Goal: Browse casually: Explore the website without a specific task or goal

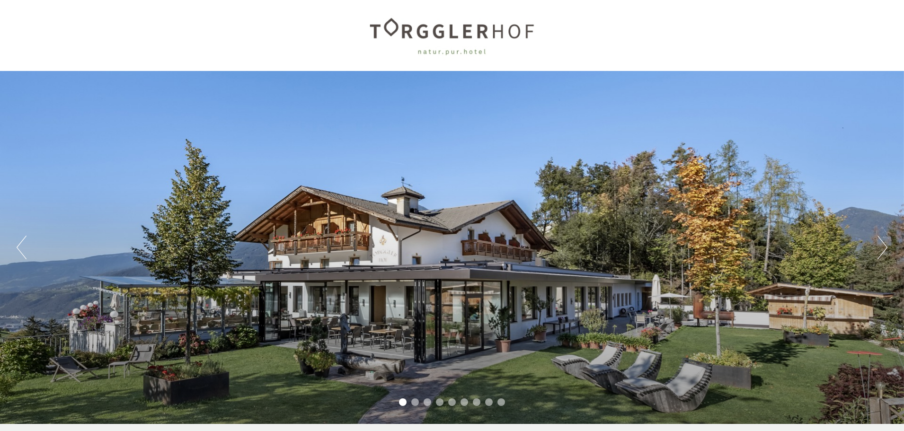
click at [413, 402] on li "2" at bounding box center [415, 403] width 8 height 8
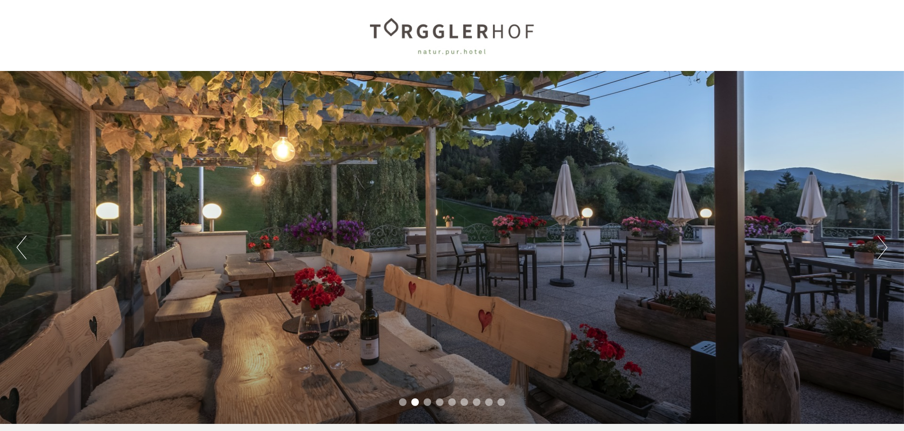
click at [429, 402] on li "3" at bounding box center [428, 403] width 8 height 8
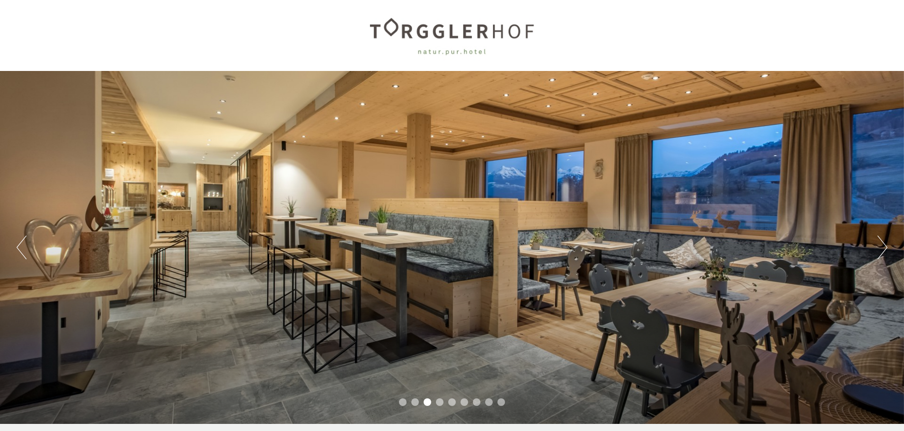
click at [440, 402] on li "4" at bounding box center [440, 403] width 8 height 8
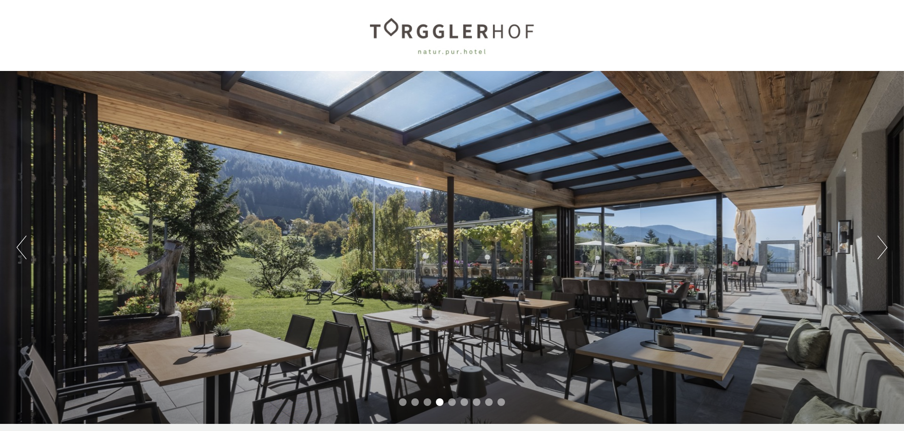
click at [453, 402] on li "5" at bounding box center [452, 403] width 8 height 8
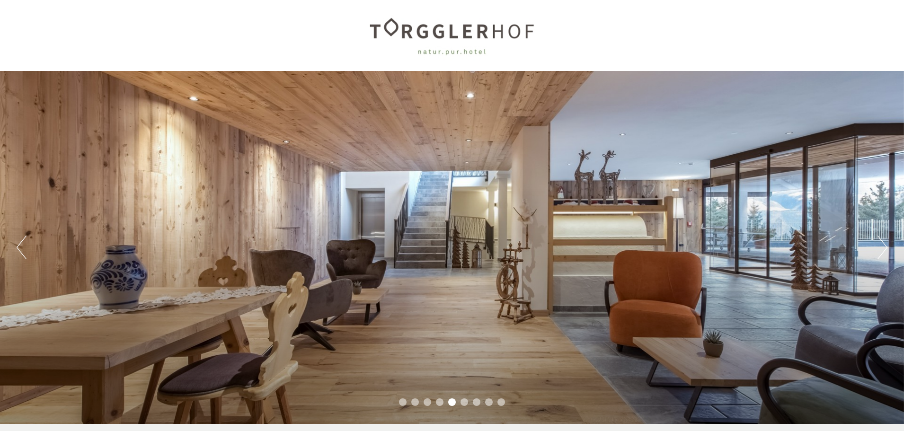
click at [467, 402] on li "6" at bounding box center [465, 403] width 8 height 8
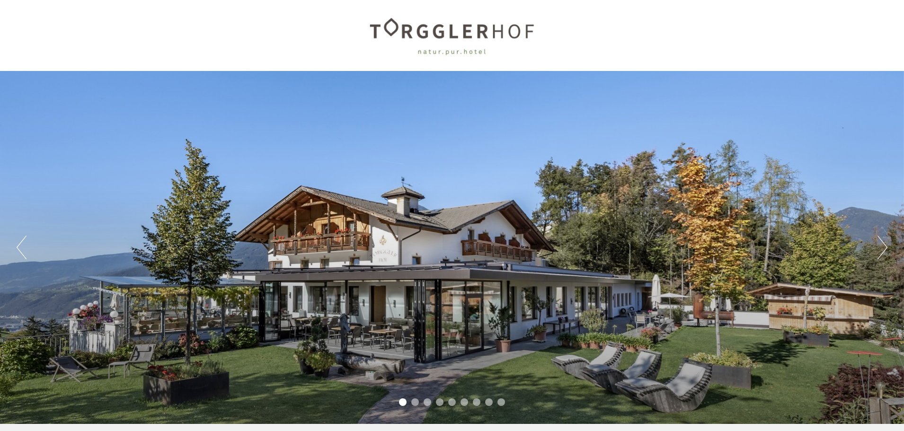
click at [475, 402] on li "7" at bounding box center [477, 403] width 8 height 8
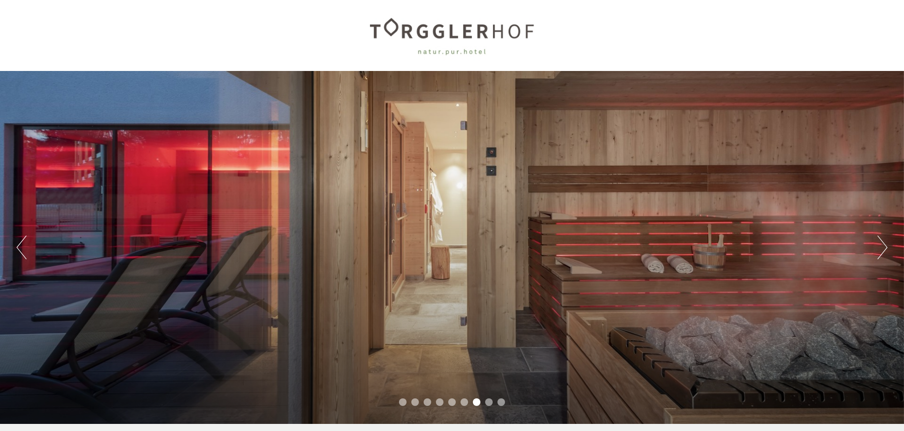
click at [489, 403] on li "8" at bounding box center [489, 403] width 8 height 8
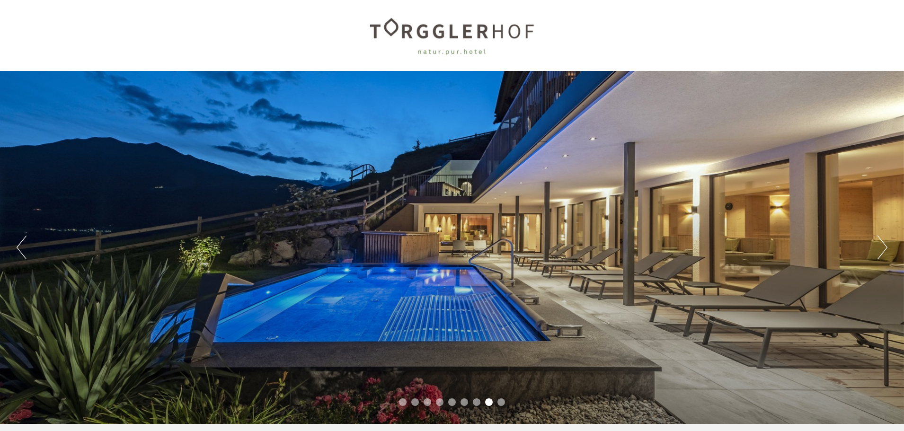
click at [502, 403] on li "9" at bounding box center [502, 403] width 8 height 8
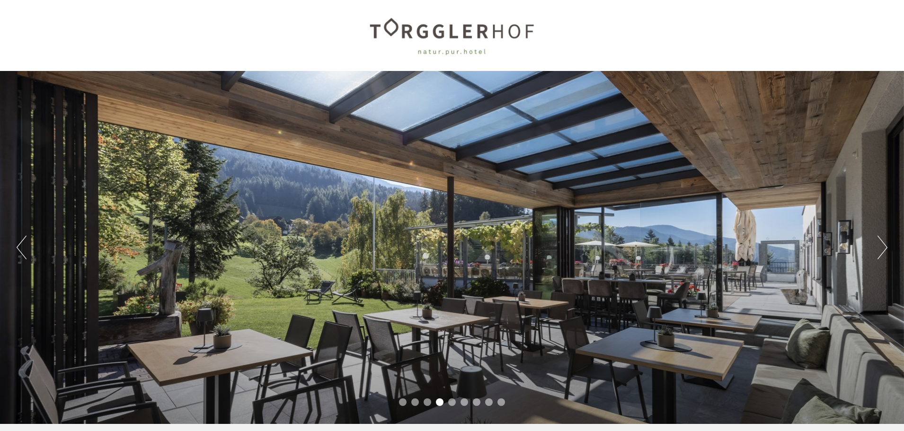
click at [466, 401] on li "6" at bounding box center [465, 403] width 8 height 8
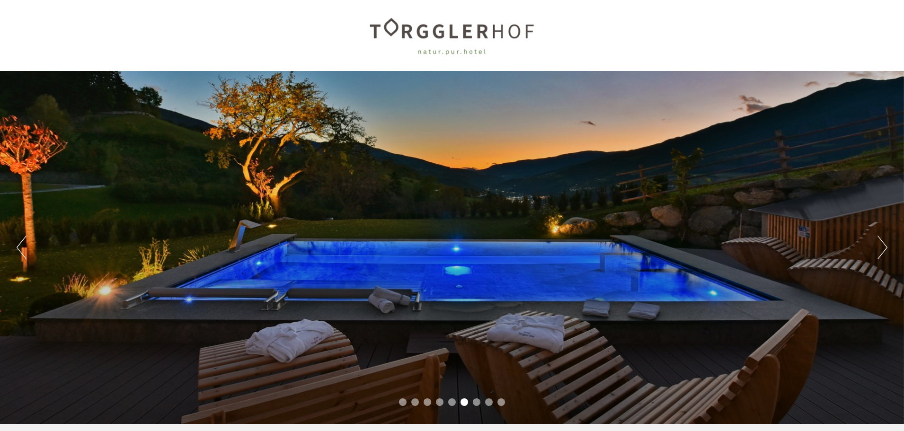
click at [481, 406] on ul "1 2 3 4 5 6 7 8 9" at bounding box center [452, 403] width 904 height 11
click at [477, 400] on li "7" at bounding box center [477, 403] width 8 height 8
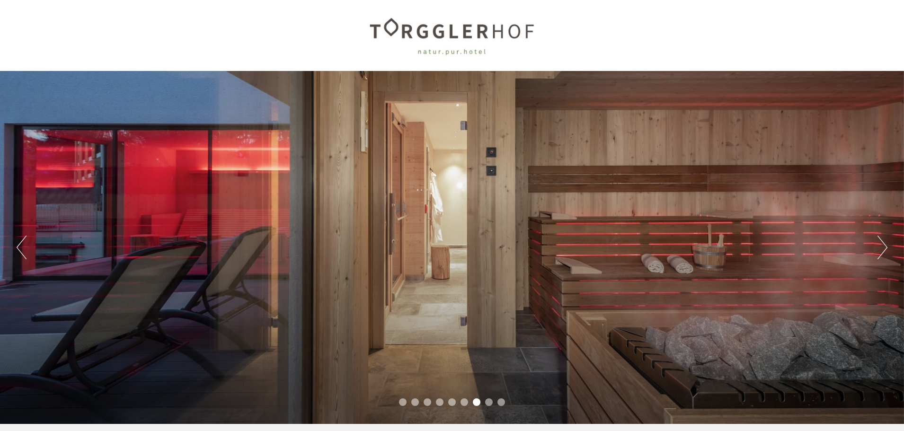
click at [493, 402] on ul "1 2 3 4 5 6 7 8 9" at bounding box center [452, 403] width 904 height 11
click at [490, 401] on li "8" at bounding box center [489, 403] width 8 height 8
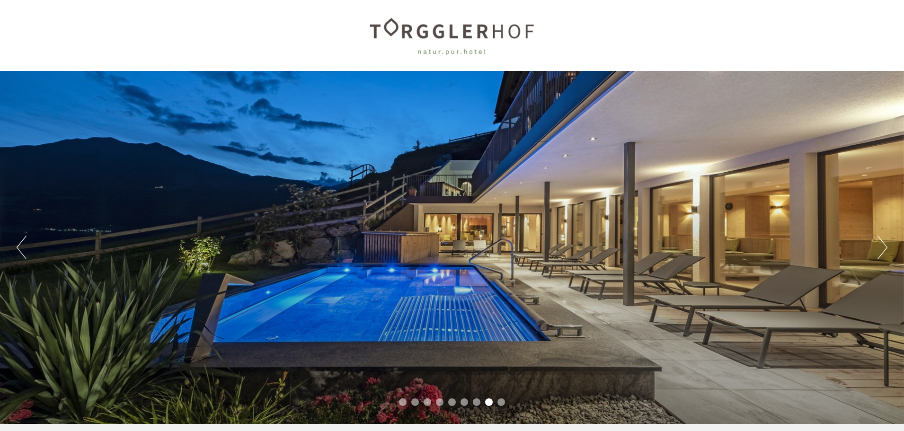
click at [504, 401] on li "9" at bounding box center [502, 403] width 8 height 8
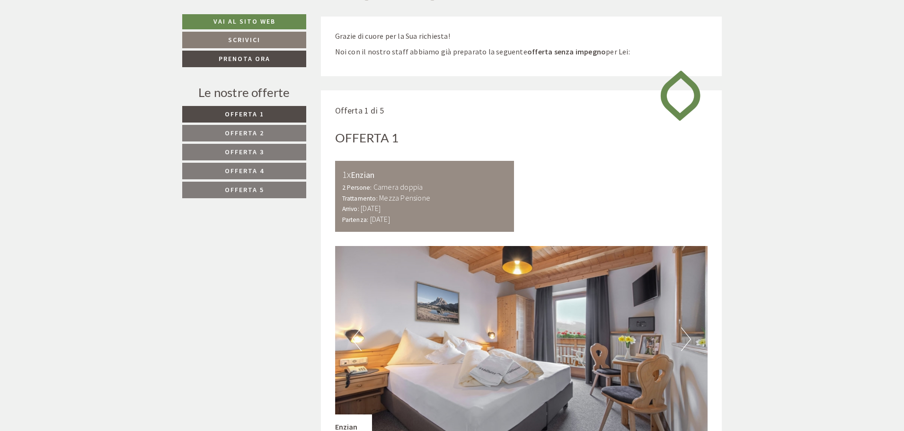
scroll to position [663, 0]
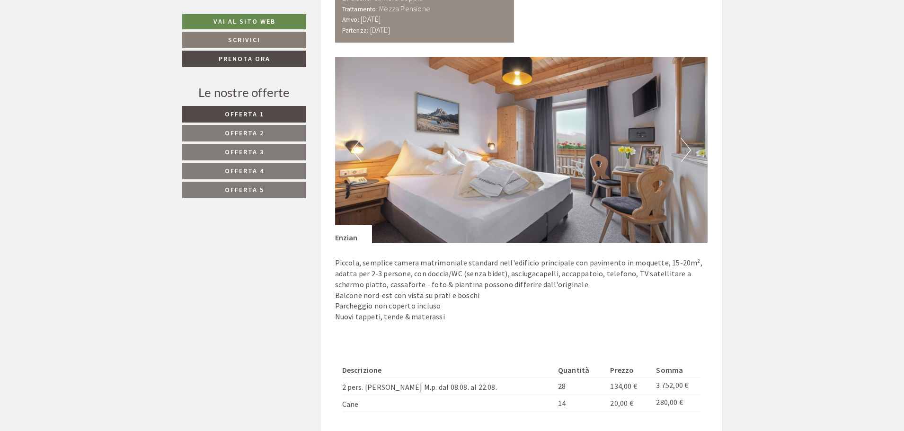
click at [685, 148] on button "Next" at bounding box center [686, 150] width 10 height 24
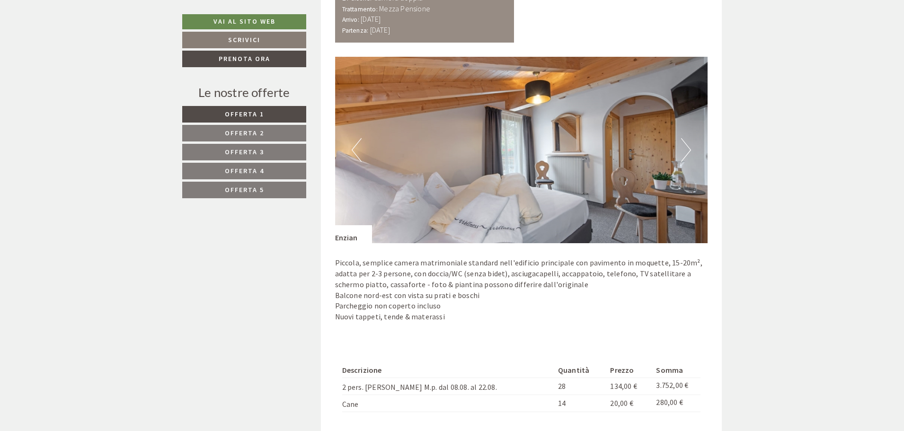
click at [687, 149] on button "Next" at bounding box center [686, 150] width 10 height 24
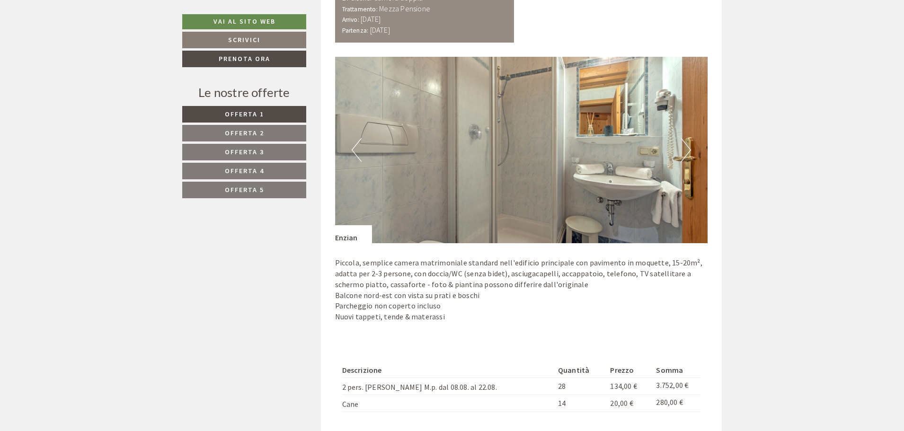
click at [687, 149] on button "Next" at bounding box center [686, 150] width 10 height 24
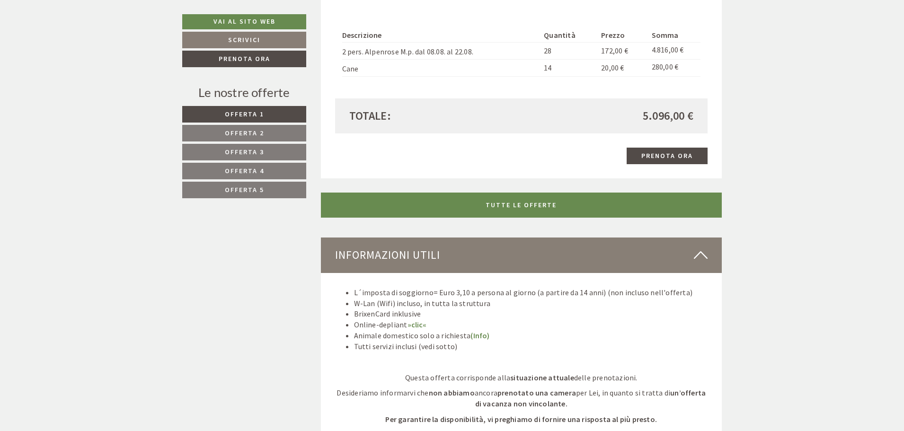
scroll to position [2225, 0]
